Goal: Information Seeking & Learning: Learn about a topic

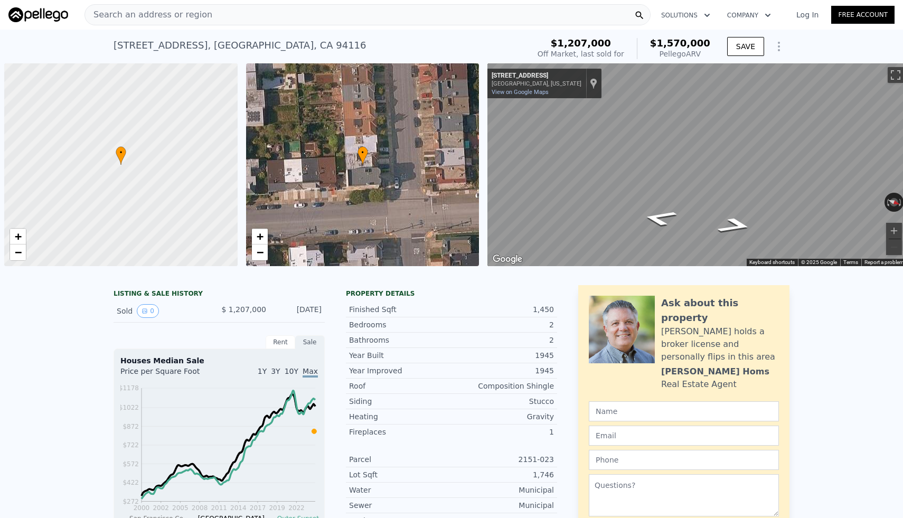
scroll to position [0, 4]
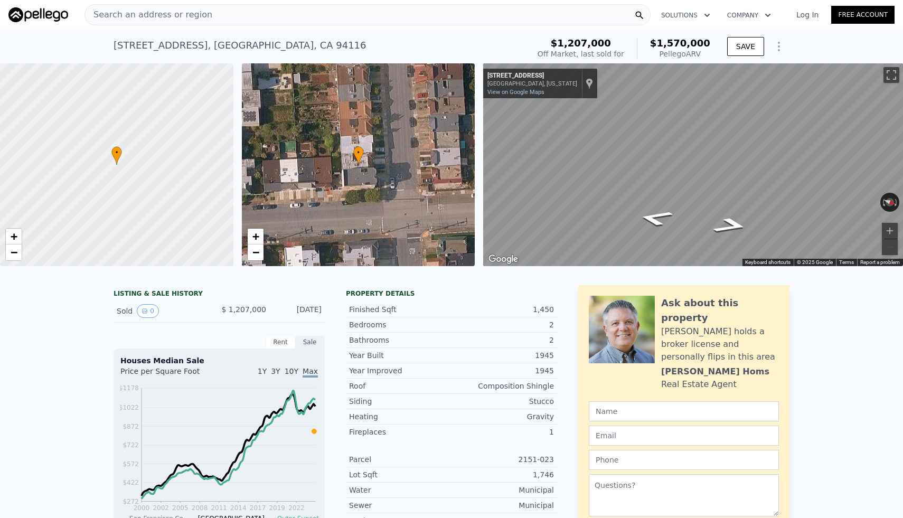
click at [260, 22] on div "Search an address or region" at bounding box center [368, 14] width 566 height 21
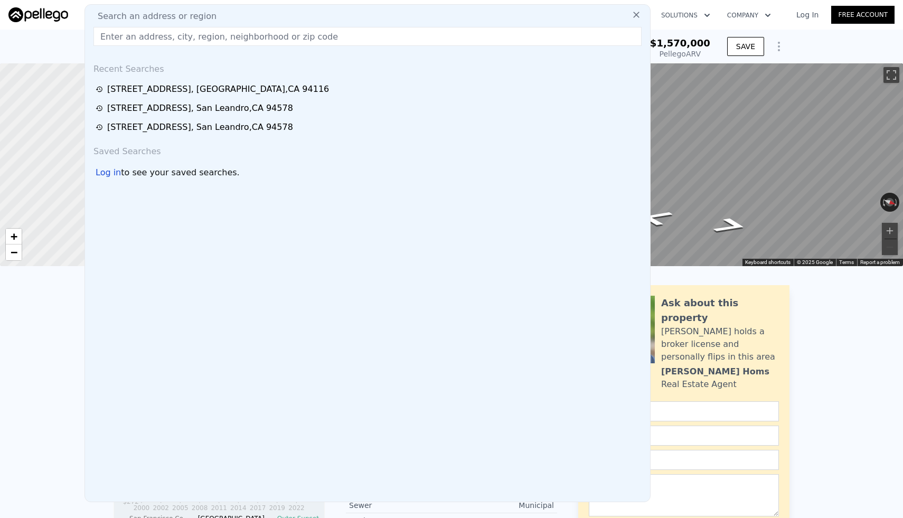
type input "[STREET_ADDRESS][US_STATE]"
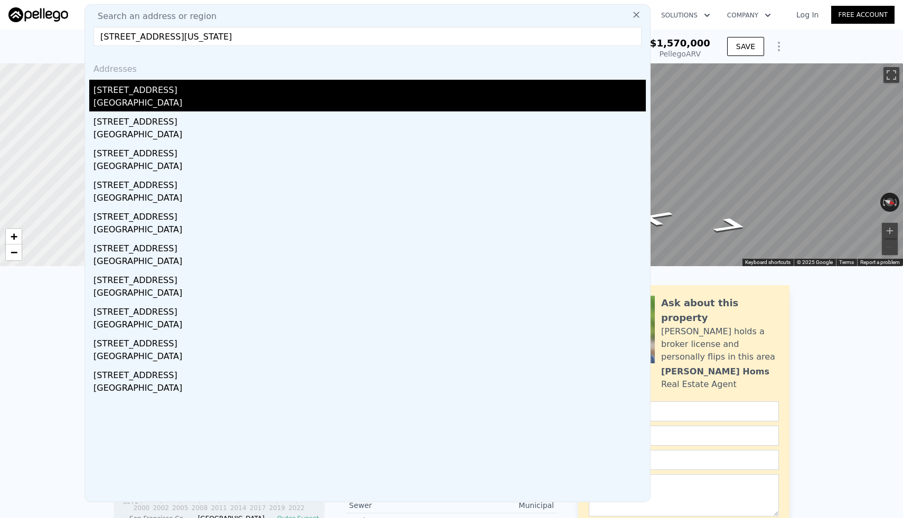
click at [247, 87] on div "[STREET_ADDRESS]" at bounding box center [370, 88] width 553 height 17
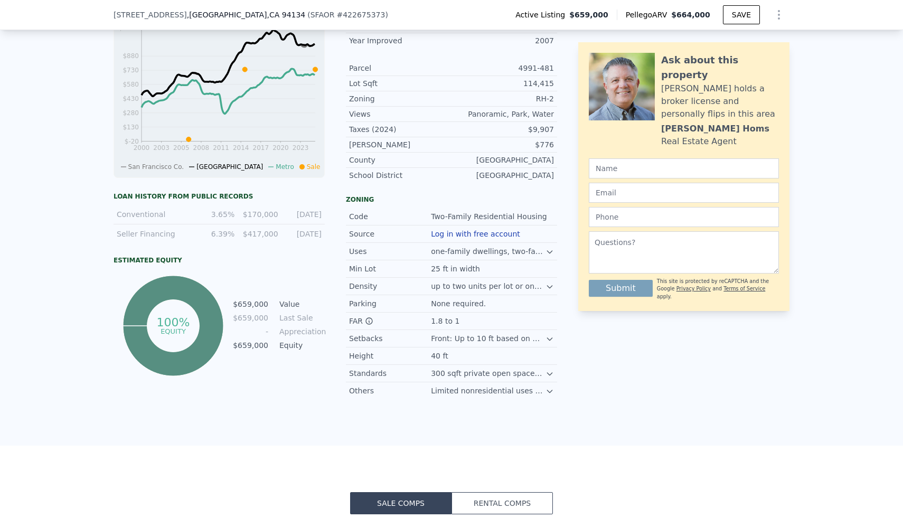
scroll to position [453, 0]
drag, startPoint x: 212, startPoint y: 217, endPoint x: 250, endPoint y: 216, distance: 38.1
click at [250, 216] on div "Conventional 3.65% $170,000 [DATE]" at bounding box center [219, 216] width 211 height 20
click at [319, 211] on div "[DATE]" at bounding box center [303, 215] width 37 height 11
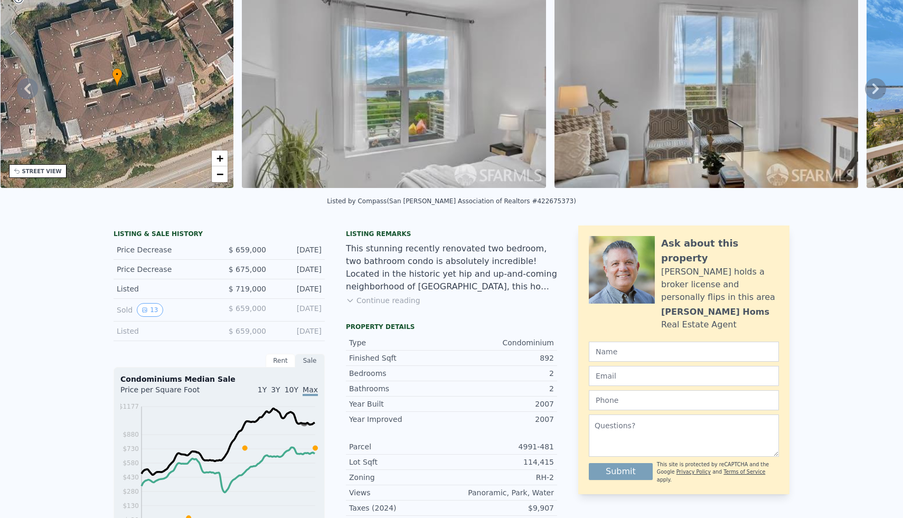
scroll to position [0, 0]
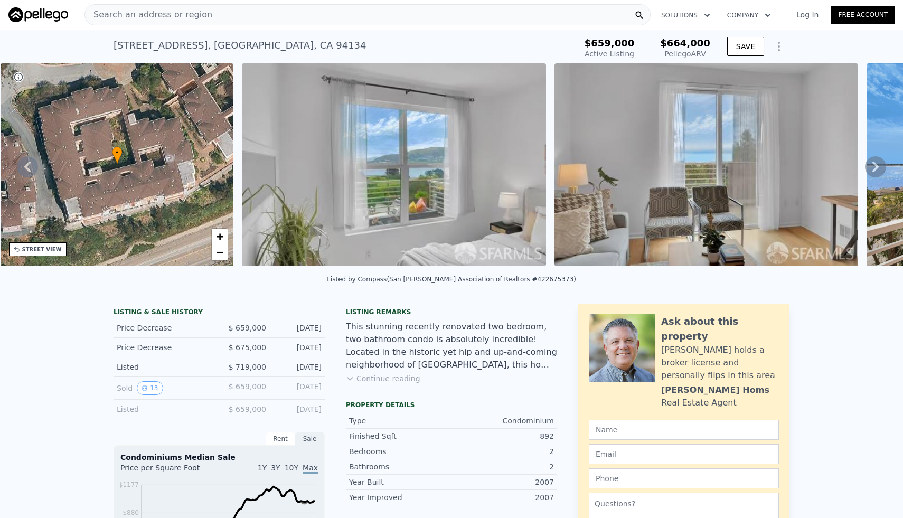
click at [397, 376] on button "Continue reading" at bounding box center [383, 379] width 74 height 11
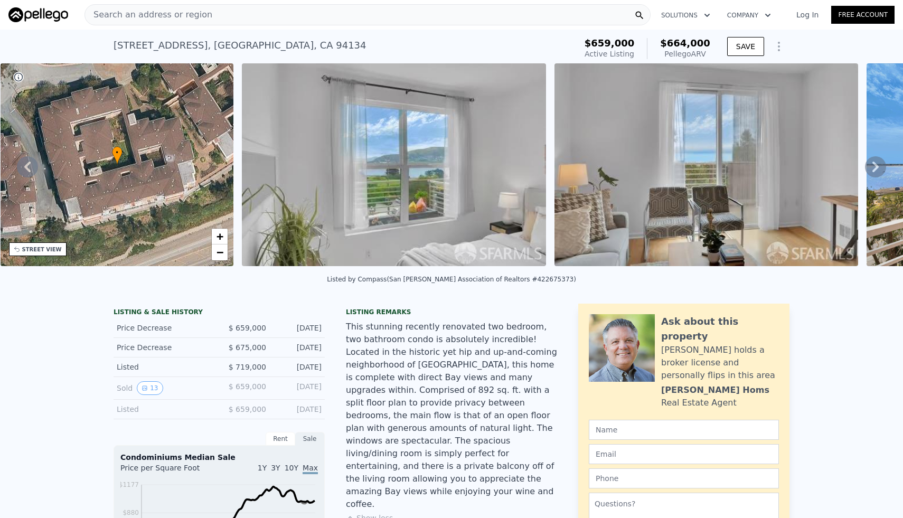
click at [379, 332] on div "This stunning recently renovated two bedroom, two bathroom condo is absolutely …" at bounding box center [451, 416] width 211 height 190
drag, startPoint x: 346, startPoint y: 278, endPoint x: 522, endPoint y: 290, distance: 176.8
click at [522, 290] on div "Listed by Compass (San [PERSON_NAME] Association of Realtors #422675373)" at bounding box center [451, 282] width 903 height 25
click at [468, 376] on div "This stunning recently renovated two bedroom, two bathroom condo is absolutely …" at bounding box center [451, 416] width 211 height 190
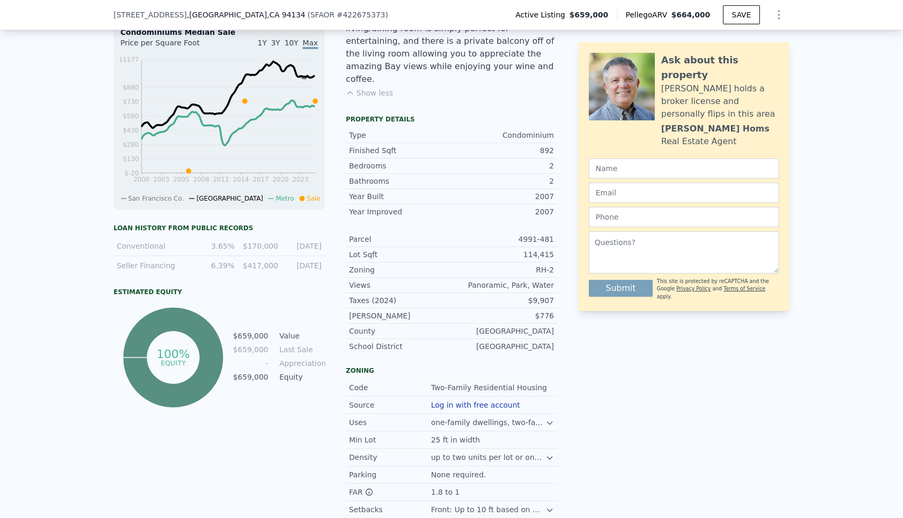
scroll to position [424, 0]
